Goal: Ask a question

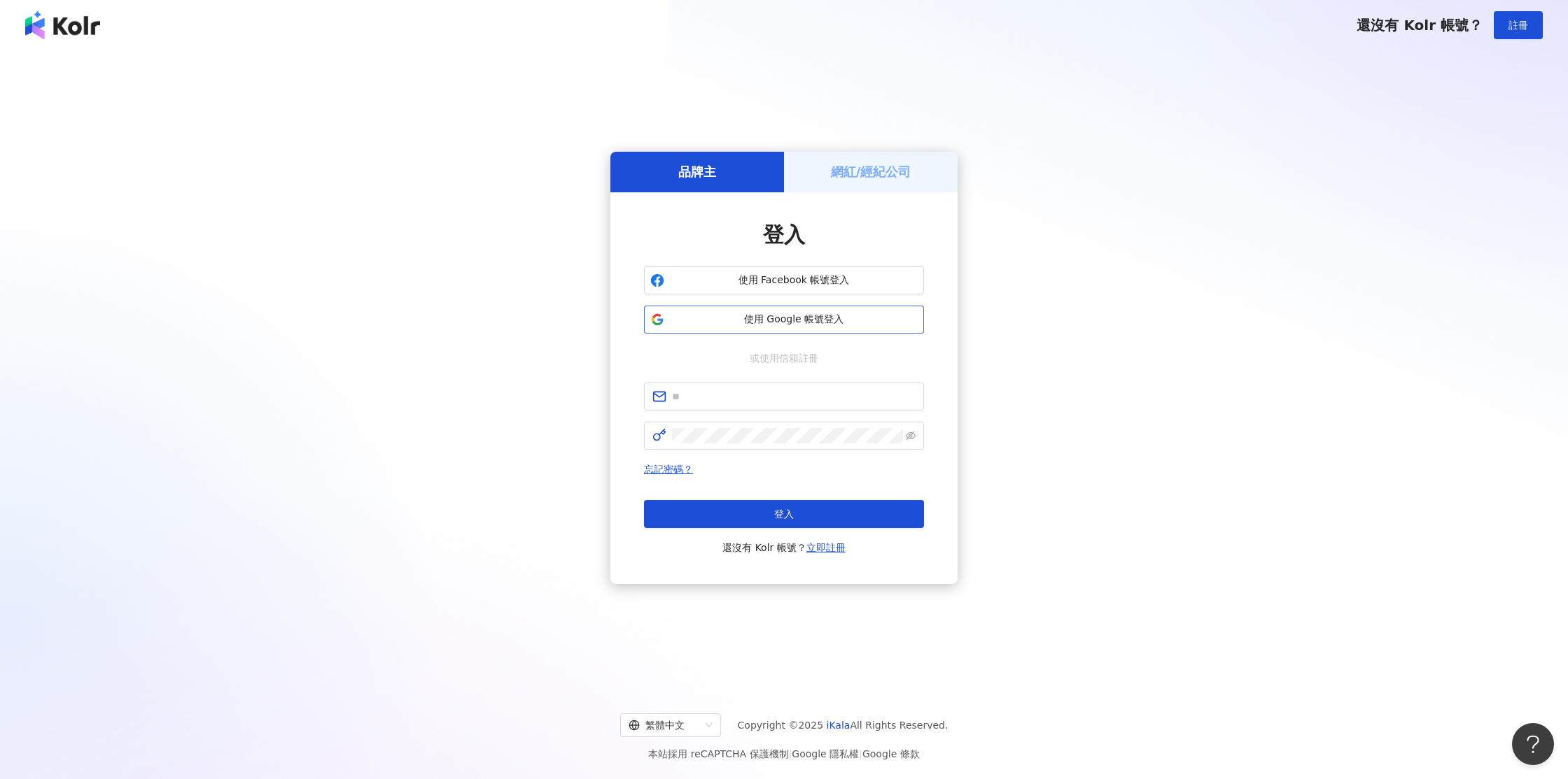
click at [839, 315] on span "使用 Google 帳號登入" at bounding box center [793, 319] width 248 height 14
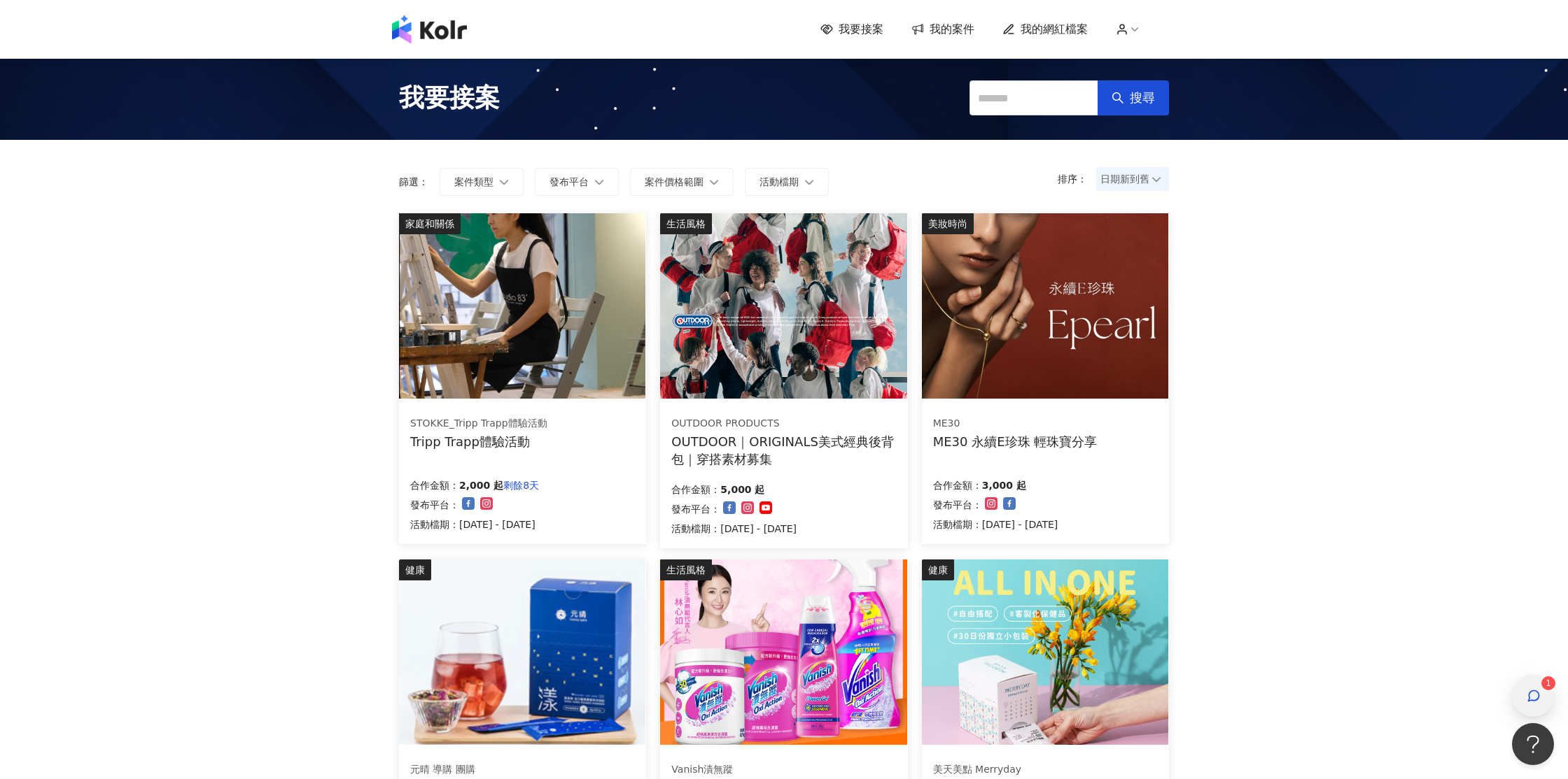
click at [1541, 703] on div "button" at bounding box center [1532, 696] width 18 height 31
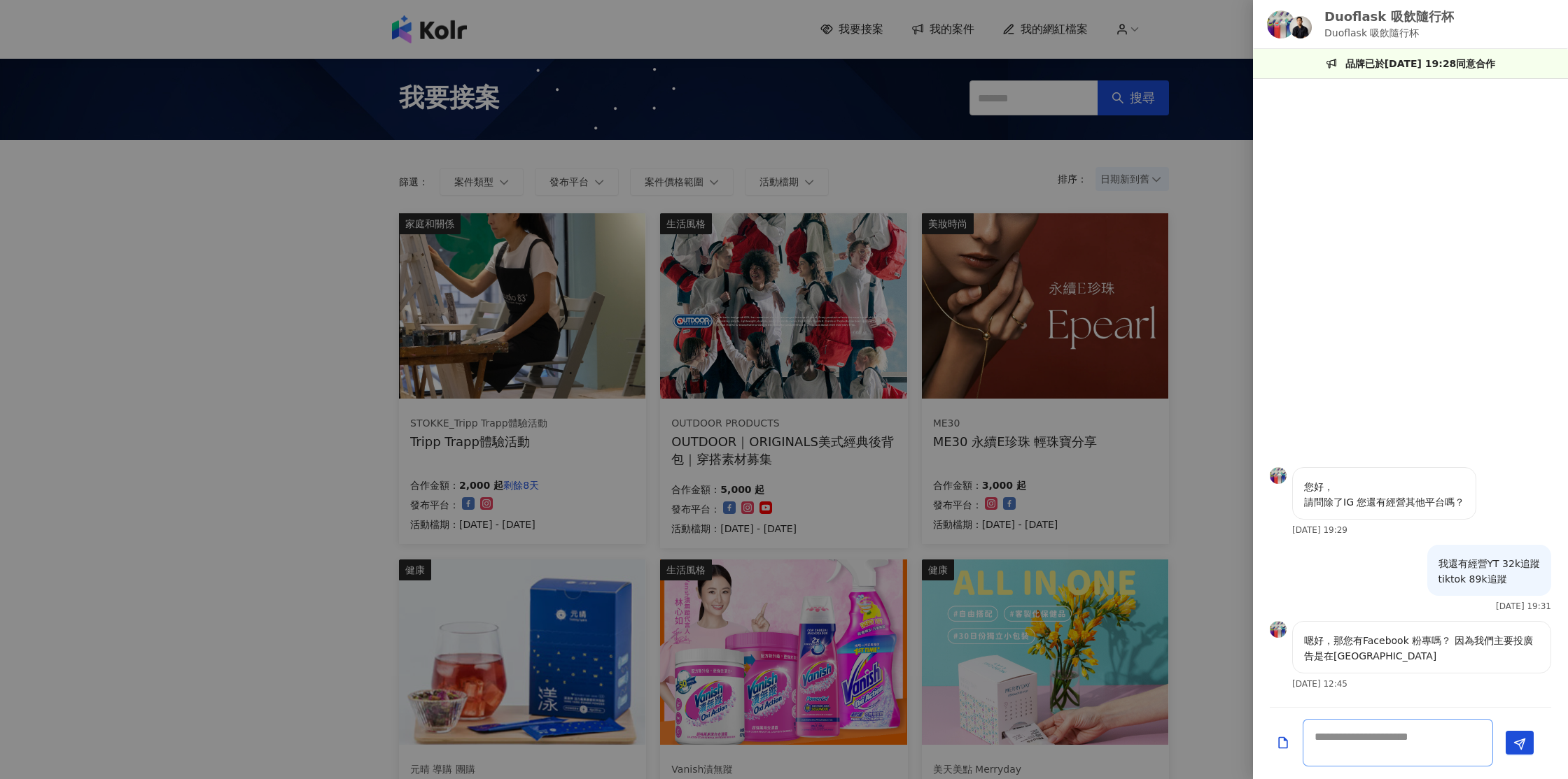
click at [1390, 744] on textarea at bounding box center [1398, 743] width 190 height 47
type textarea "*"
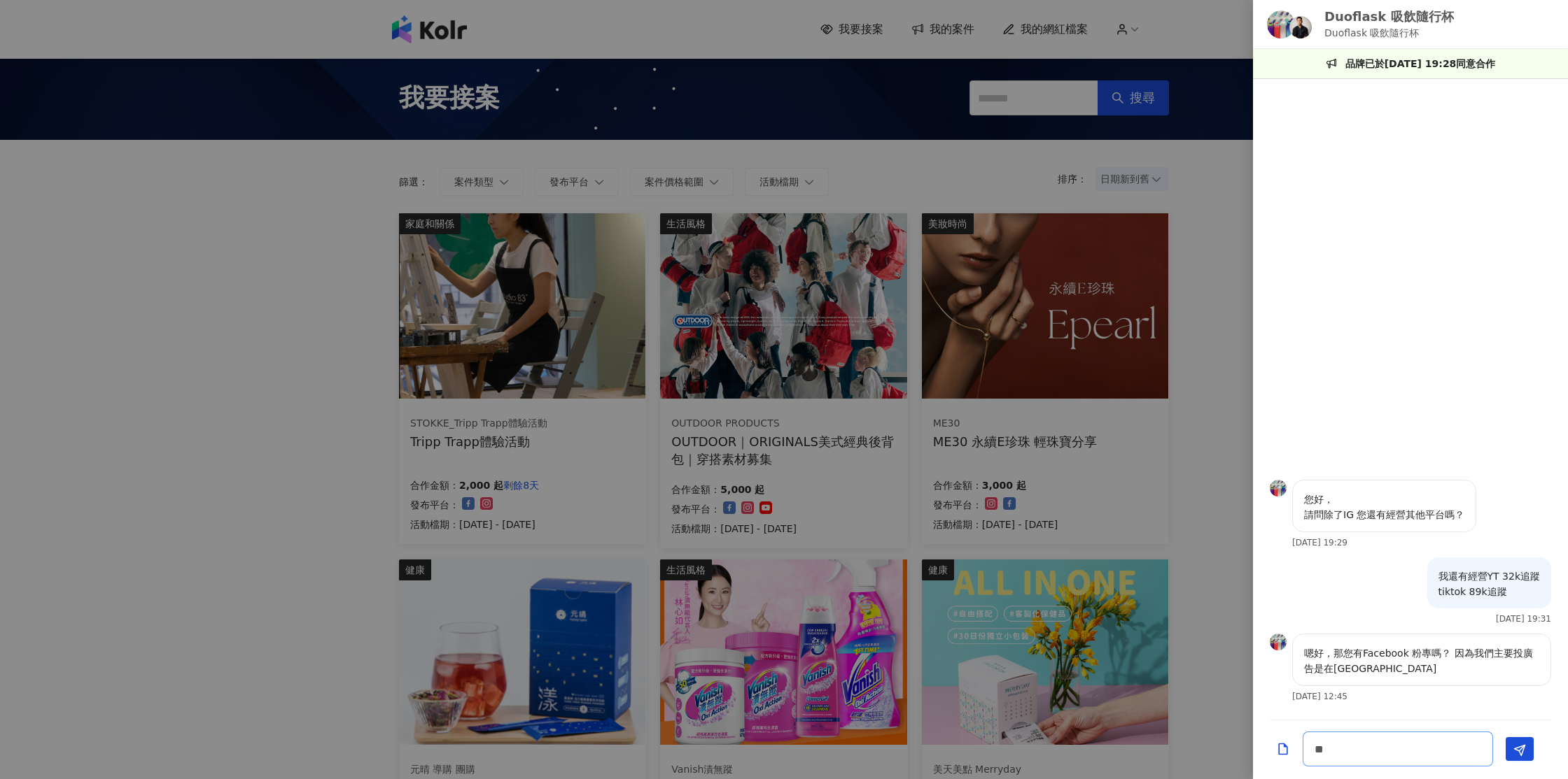
type textarea "*"
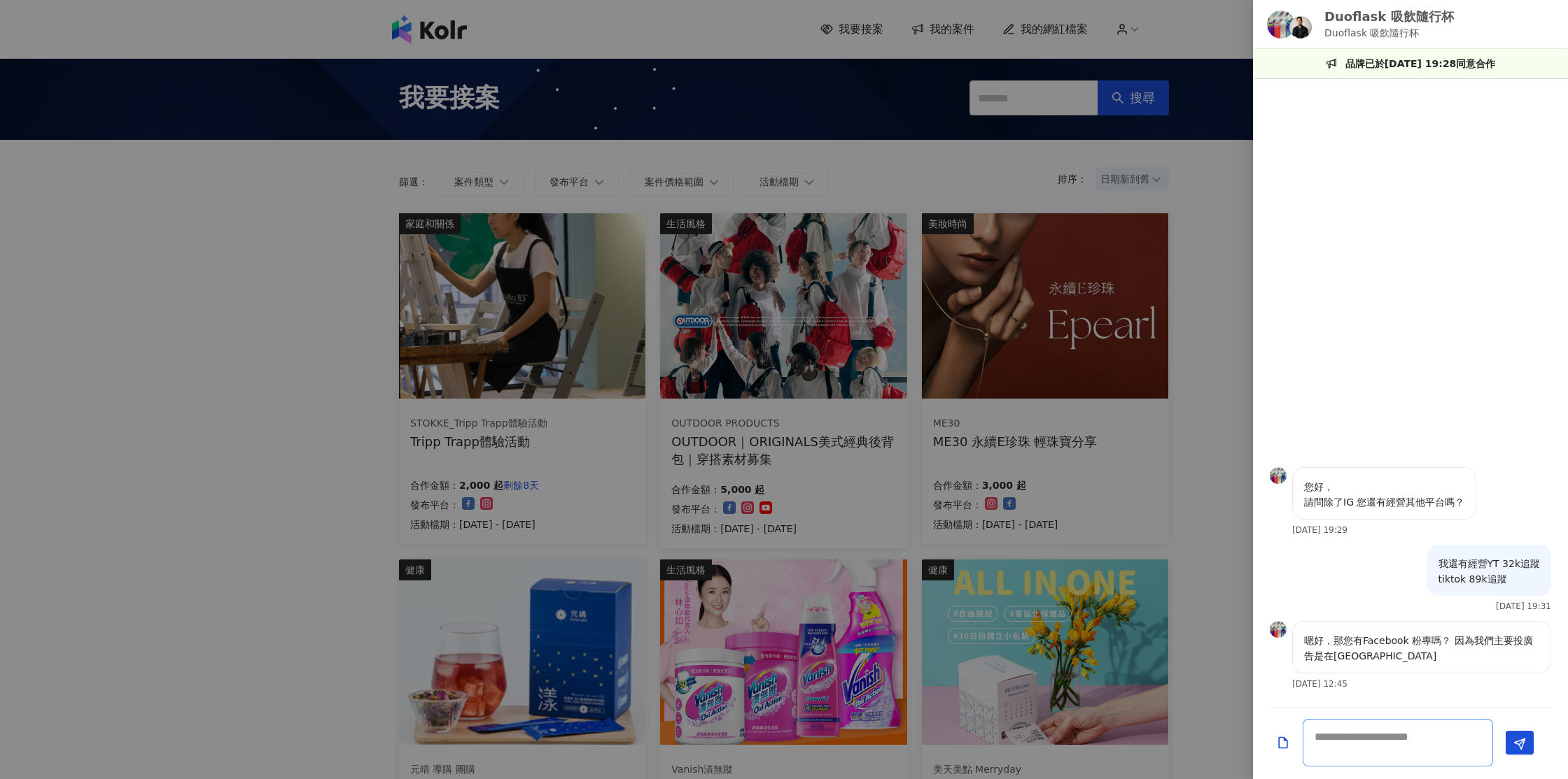
click at [1397, 752] on textarea at bounding box center [1398, 743] width 190 height 47
paste textarea "**********"
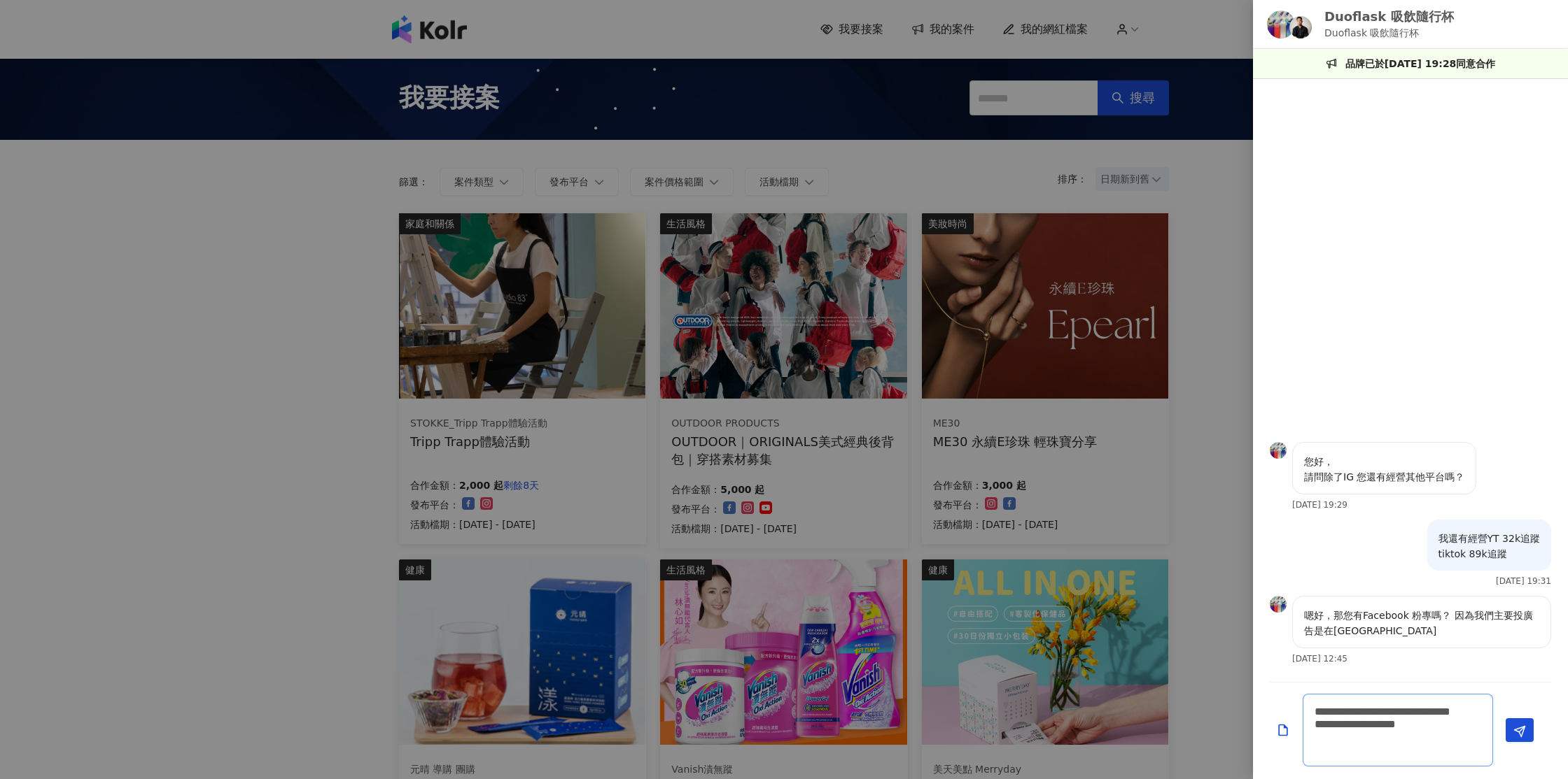
scroll to position [1, 0]
type textarea "**********"
click at [1517, 730] on icon "Send" at bounding box center [1519, 732] width 12 height 12
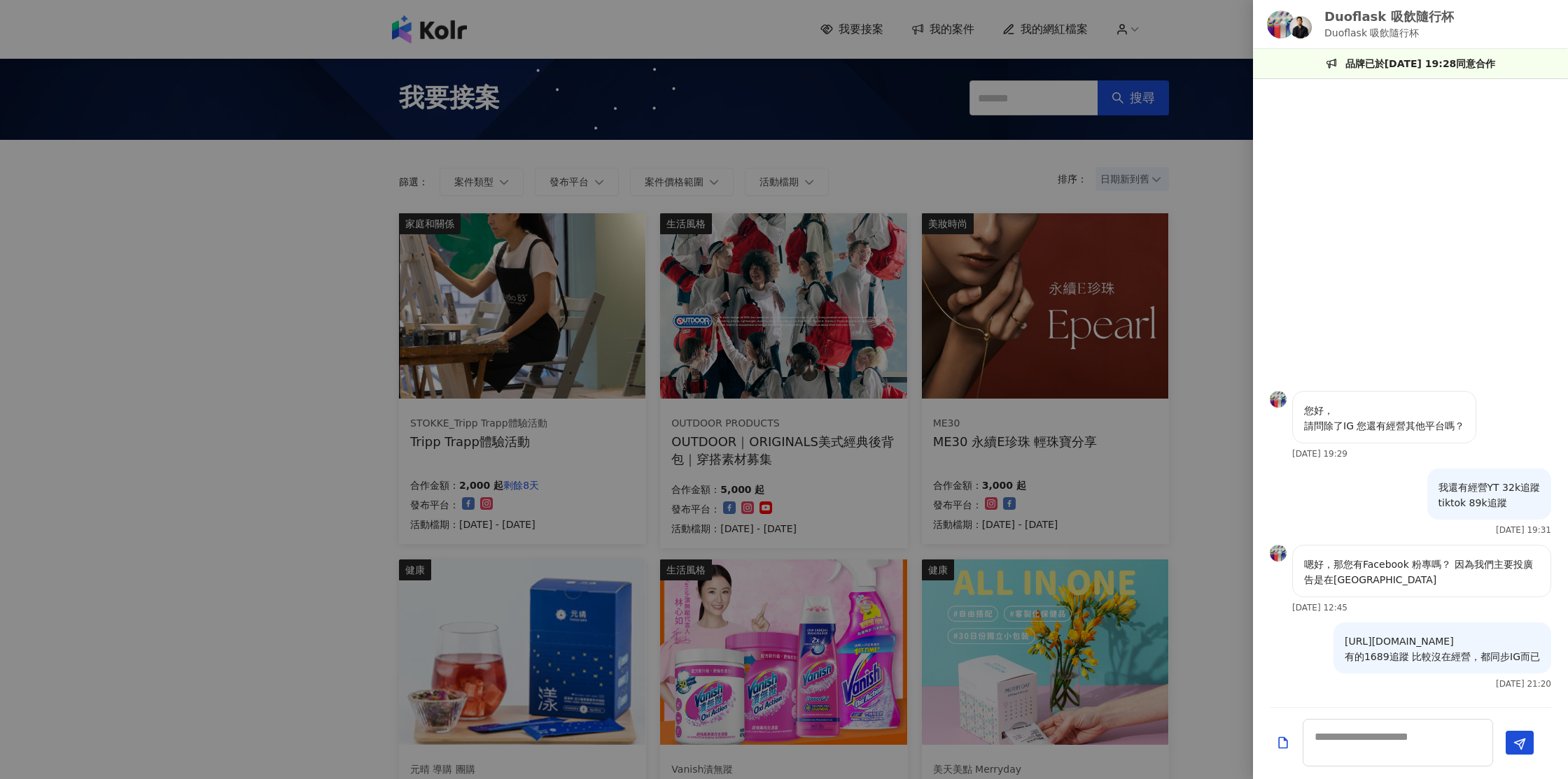
click at [276, 336] on div at bounding box center [784, 389] width 1568 height 779
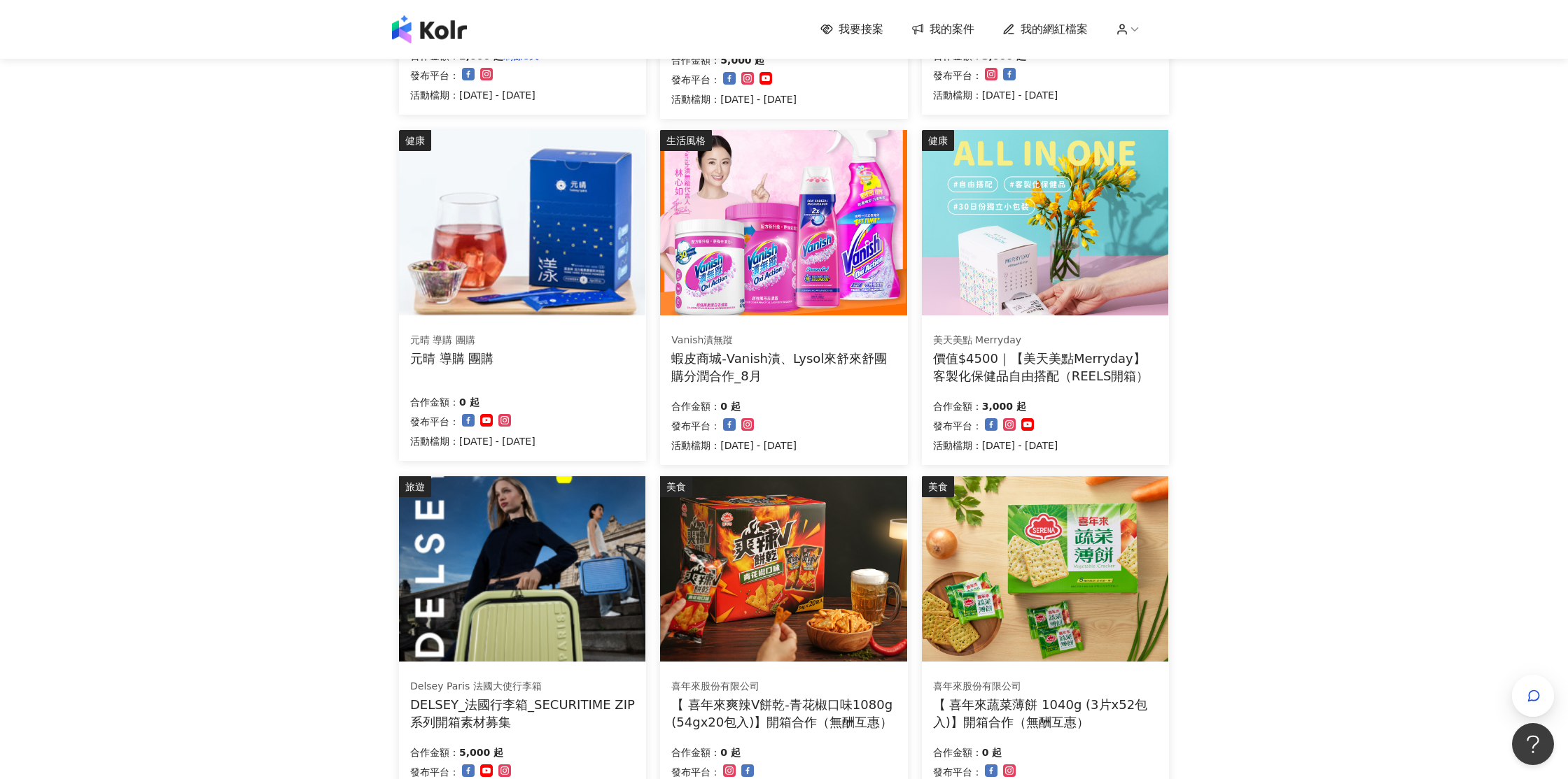
scroll to position [623, 0]
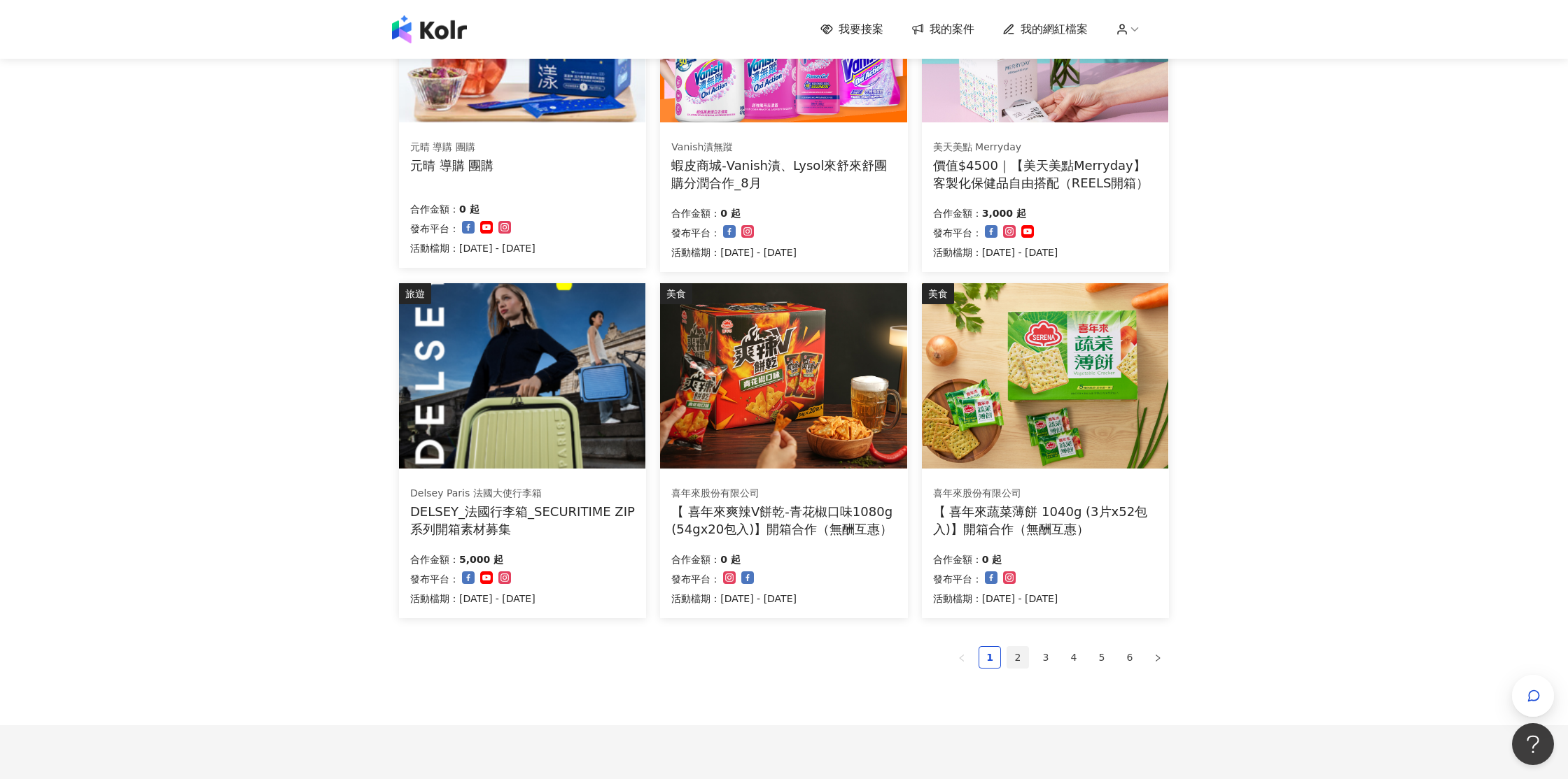
click at [1025, 659] on link "2" at bounding box center [1018, 658] width 21 height 21
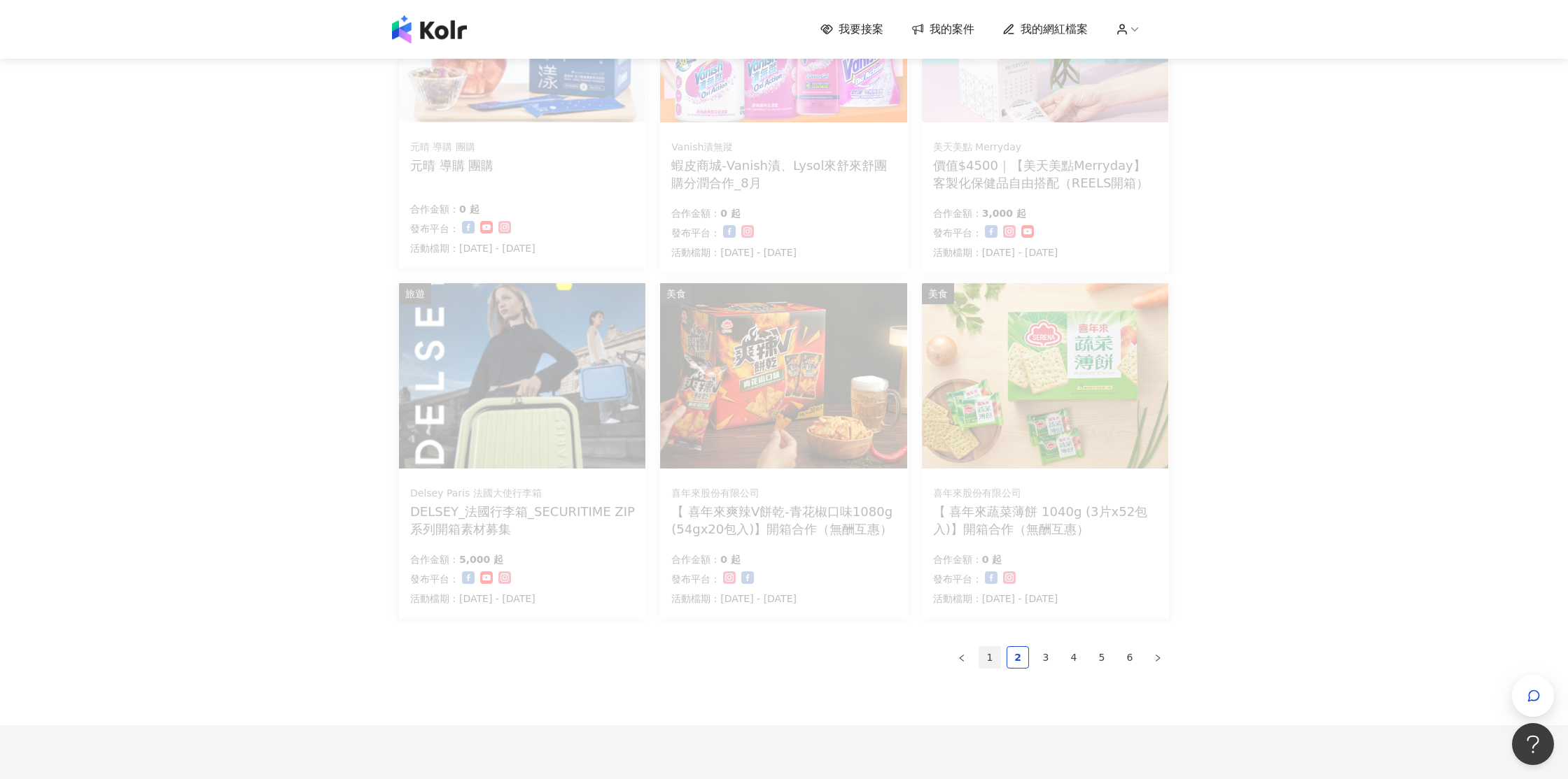
click at [993, 657] on link "1" at bounding box center [989, 658] width 21 height 21
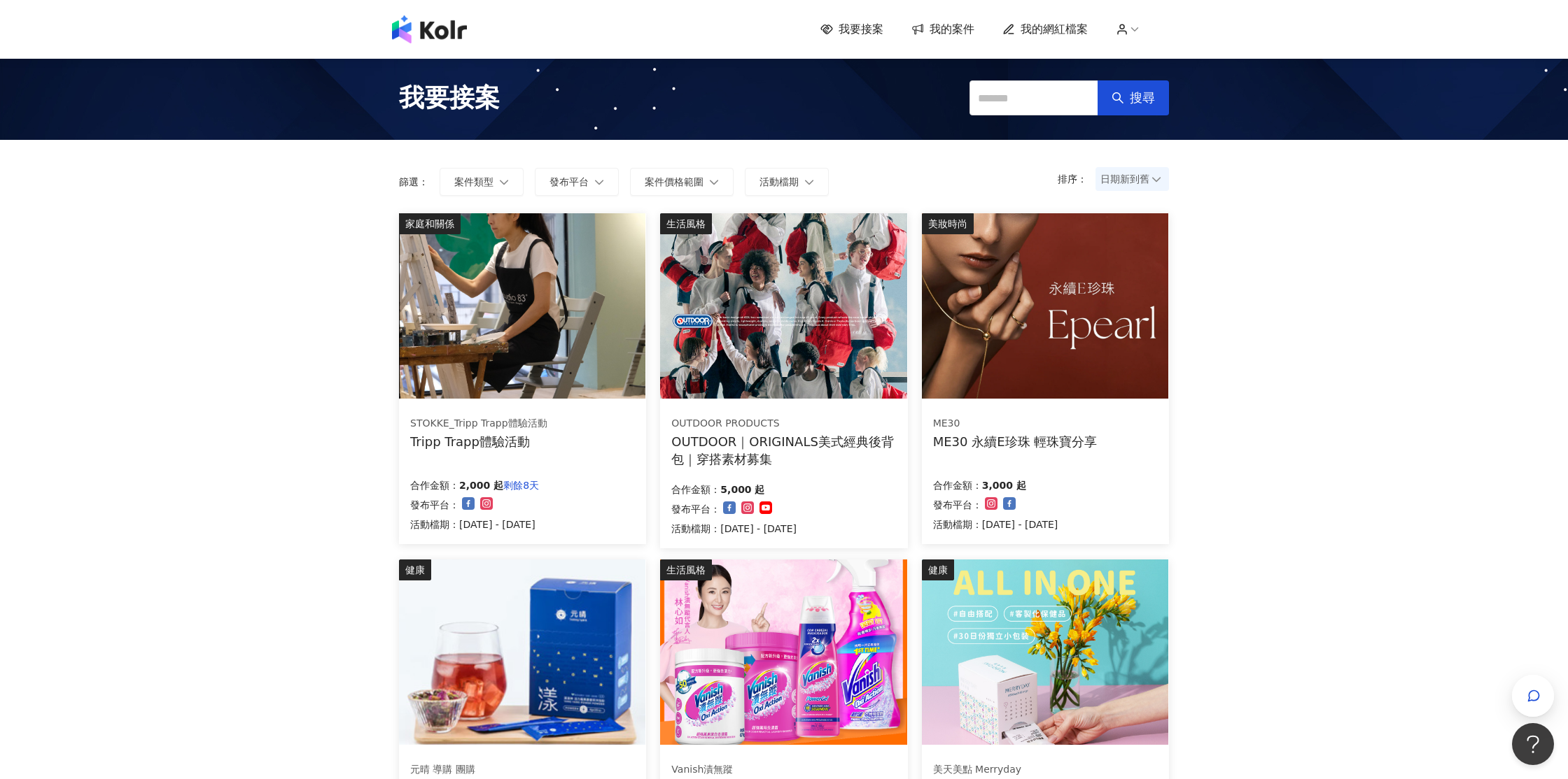
scroll to position [723, 0]
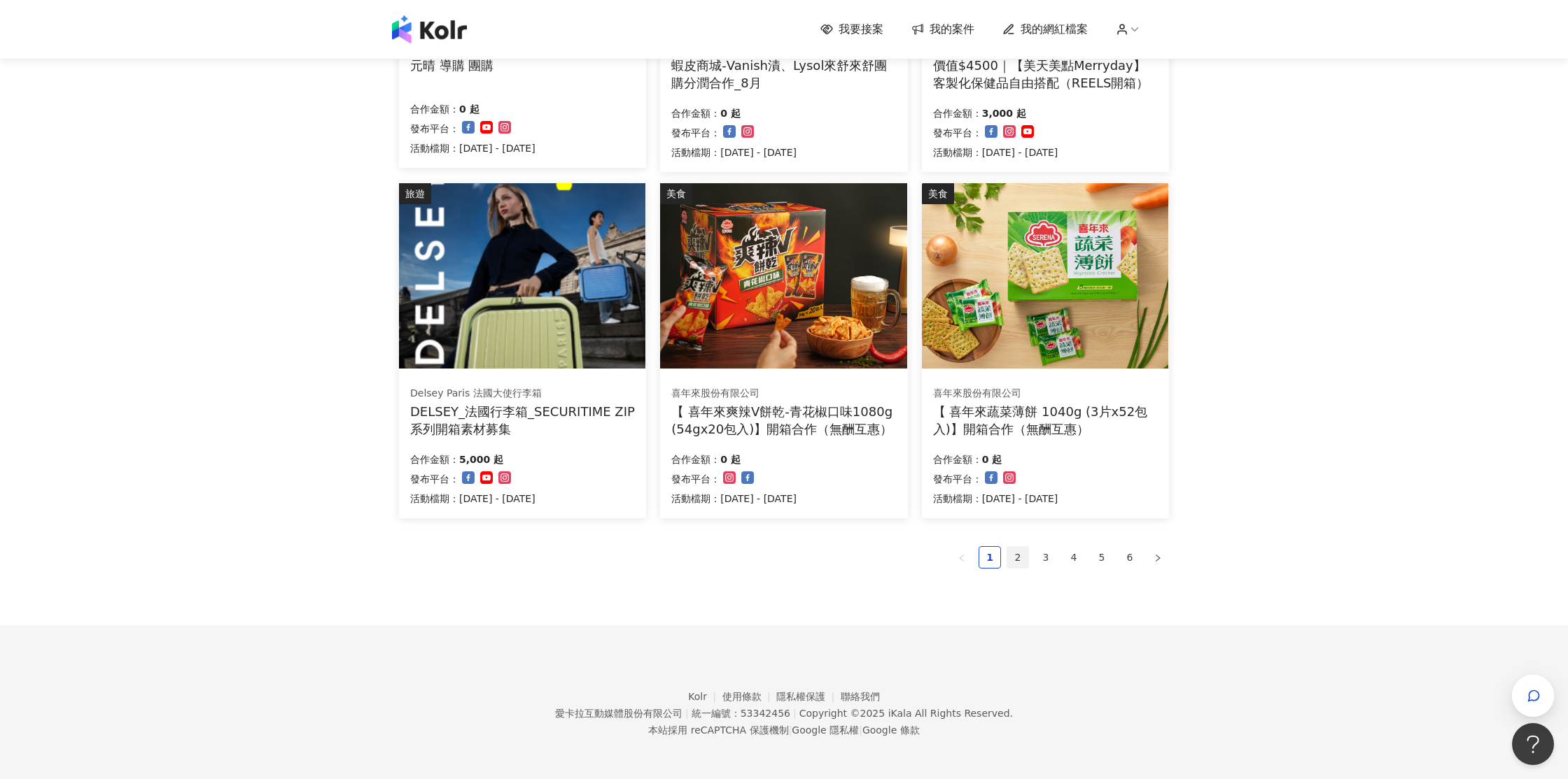
click at [1015, 554] on link "2" at bounding box center [1018, 558] width 21 height 21
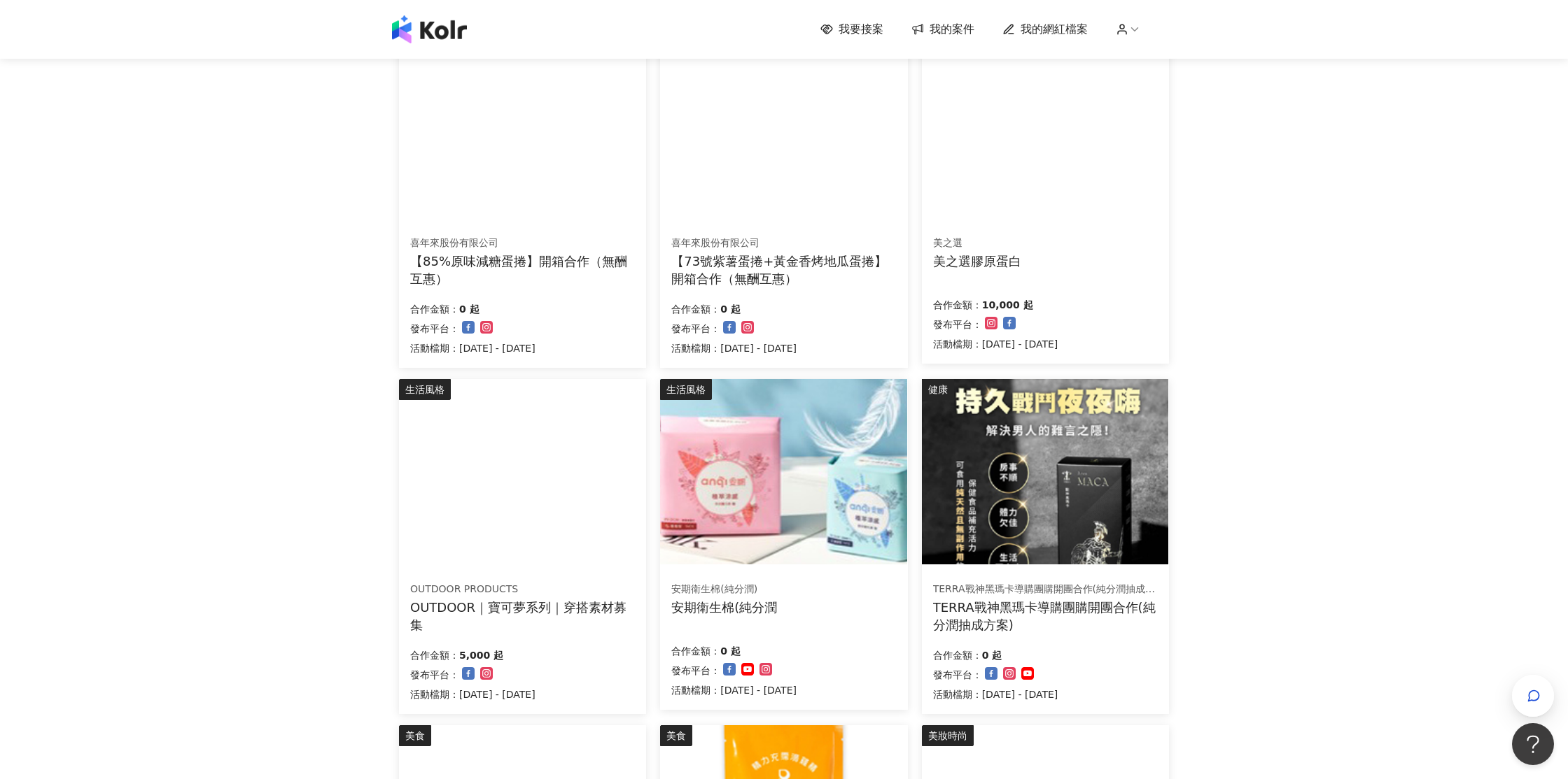
scroll to position [575, 0]
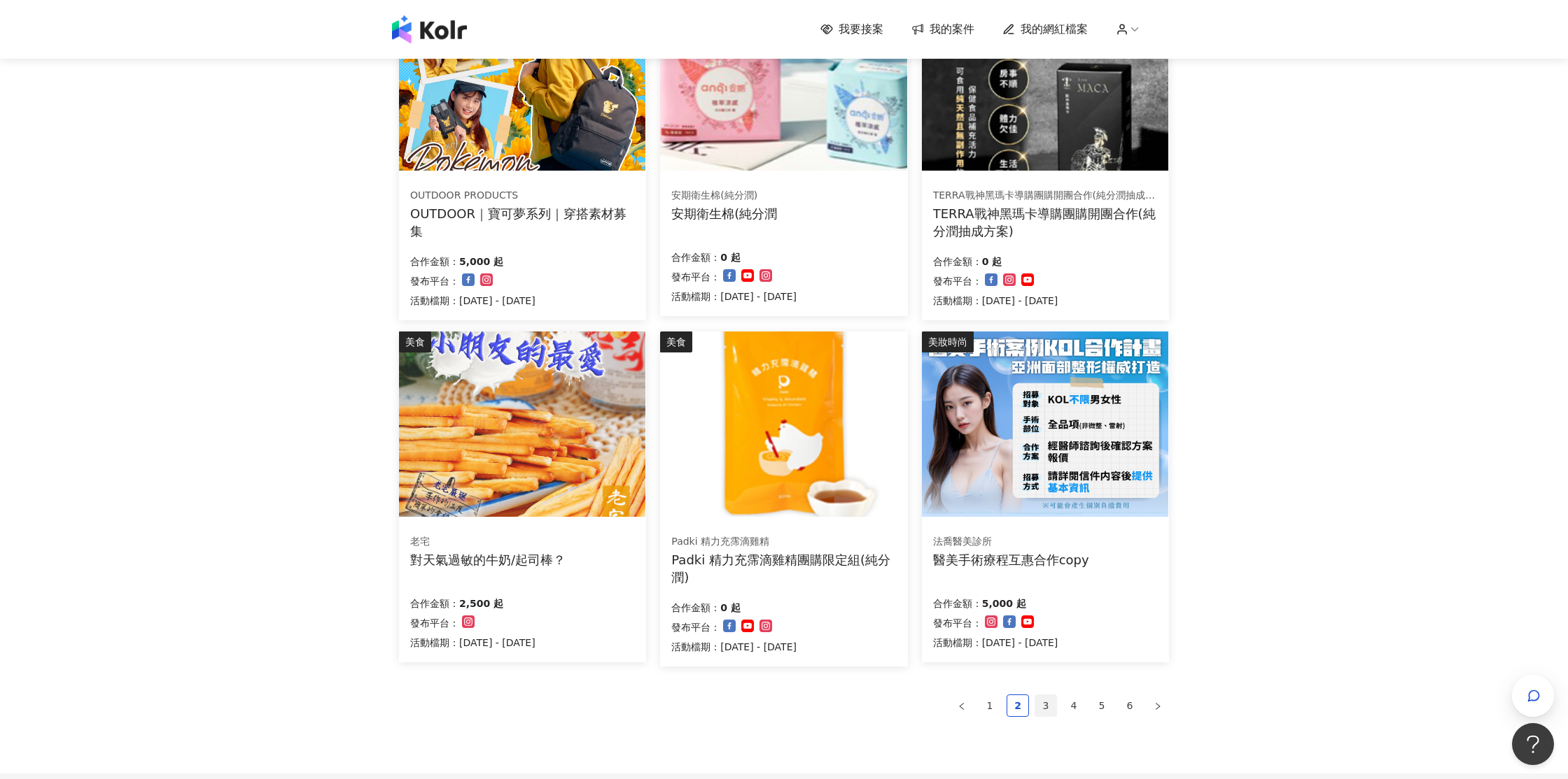
click at [1055, 707] on link "3" at bounding box center [1045, 706] width 21 height 21
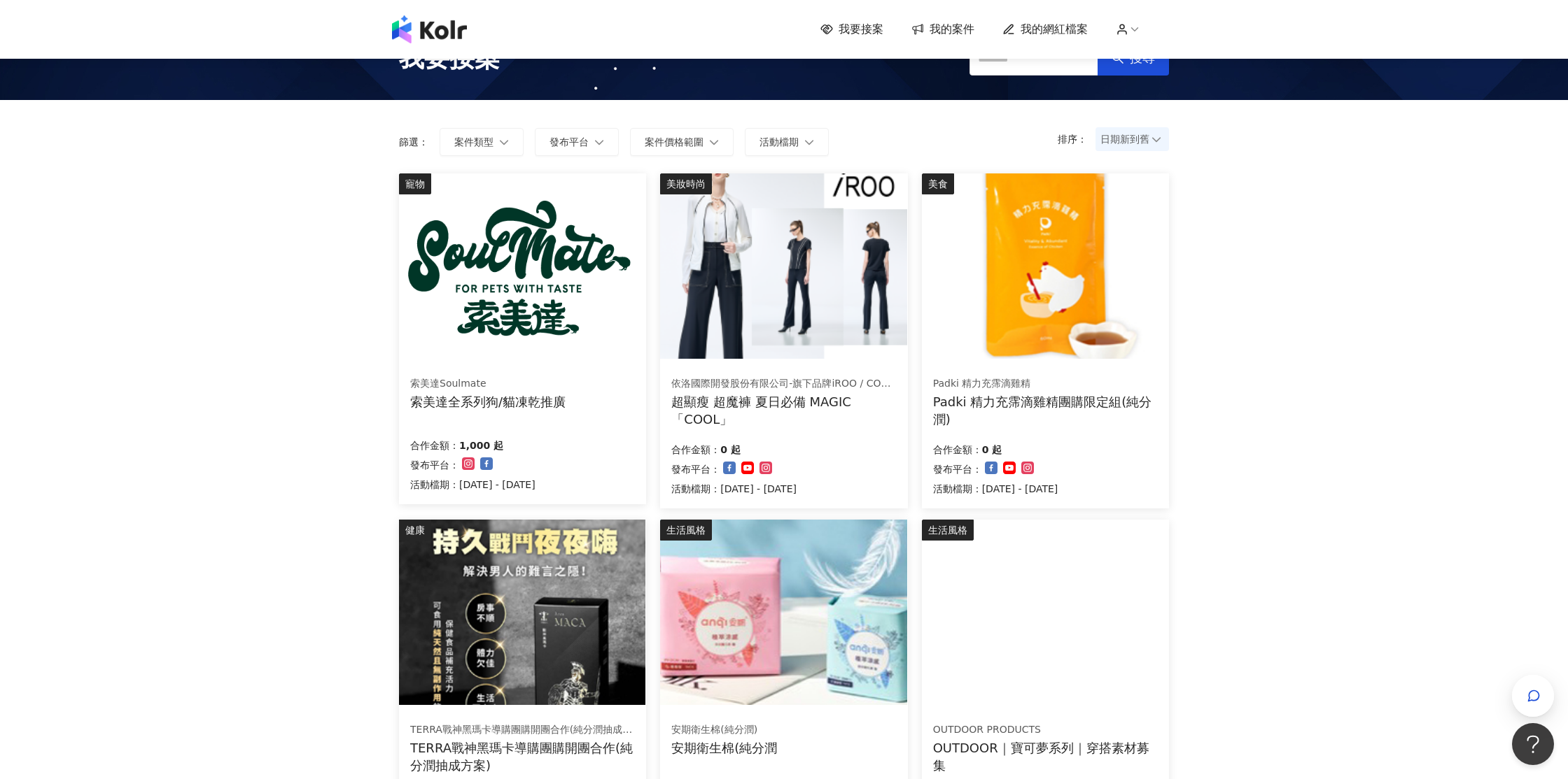
scroll to position [723, 0]
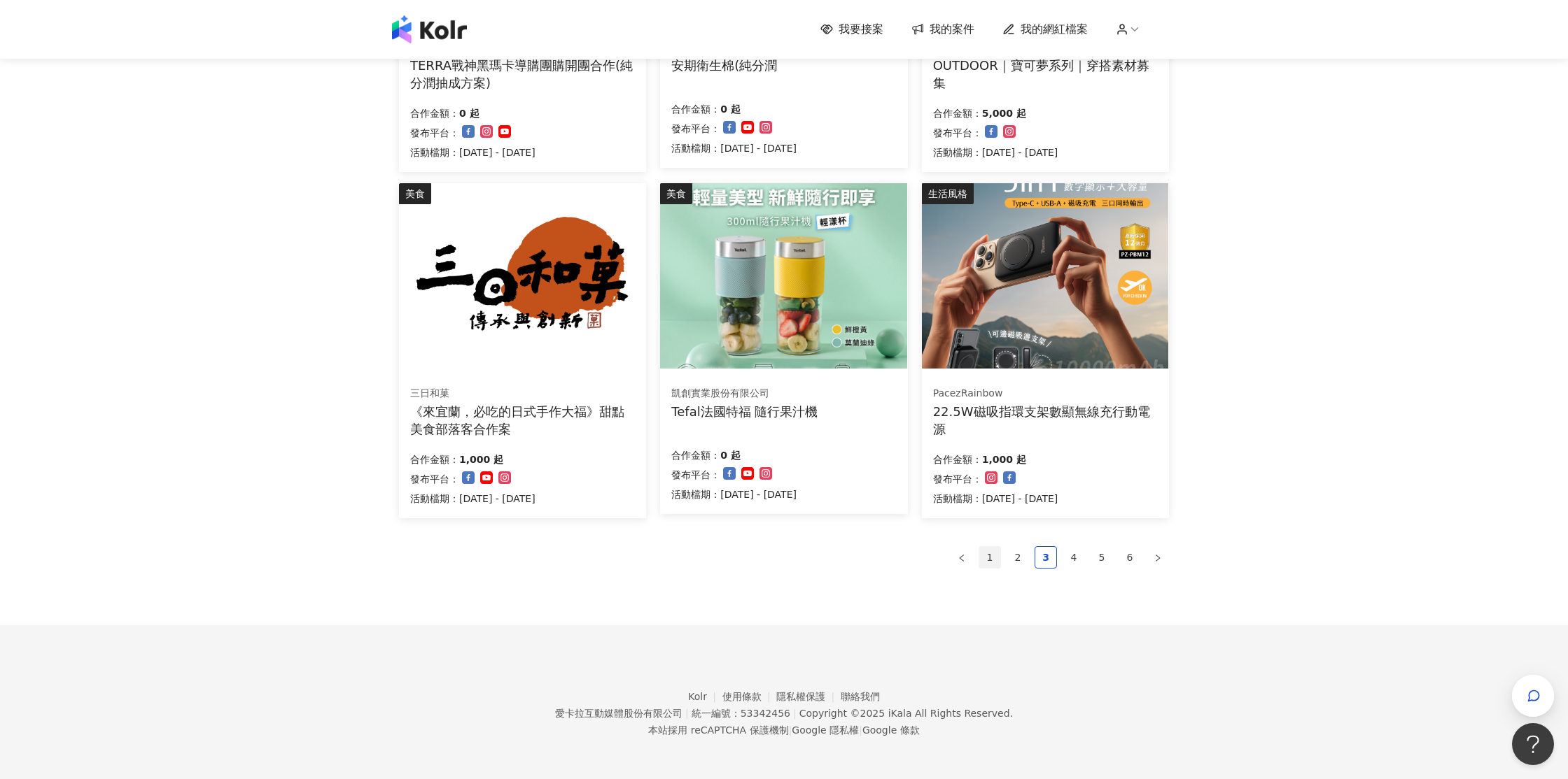
click at [989, 559] on link "1" at bounding box center [989, 558] width 21 height 21
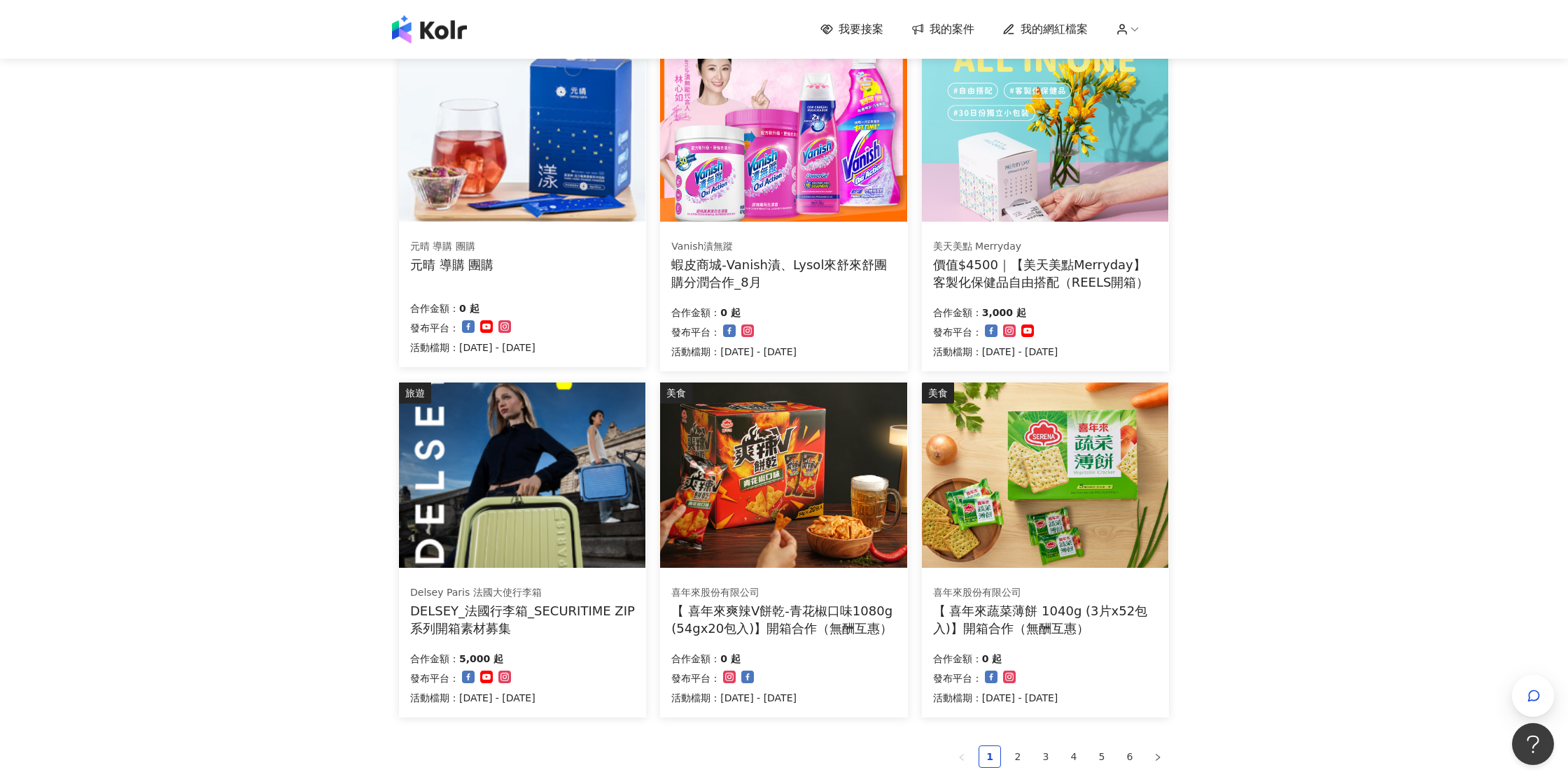
scroll to position [119, 0]
